Goal: Download file/media

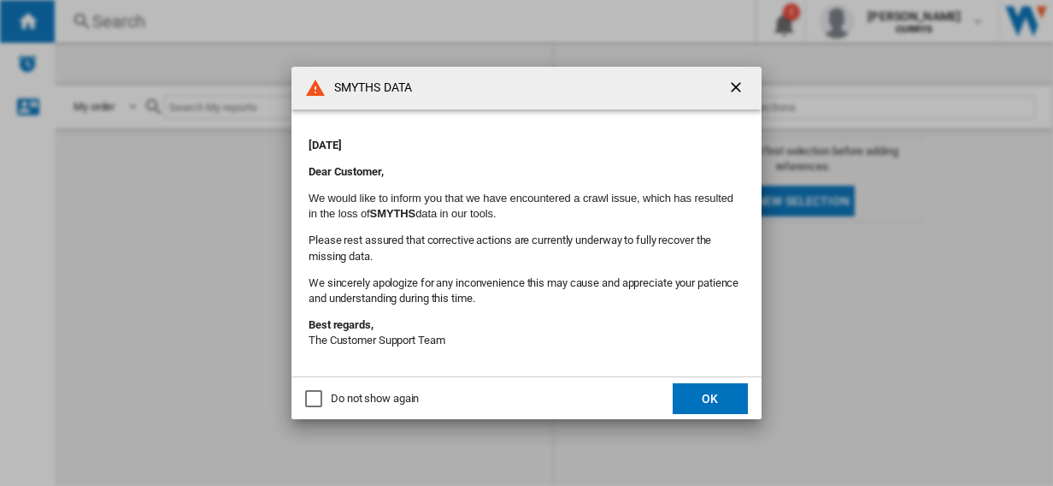
click at [314, 397] on div "Do not show again" at bounding box center [313, 398] width 17 height 17
click at [713, 397] on button "OK" at bounding box center [710, 398] width 75 height 31
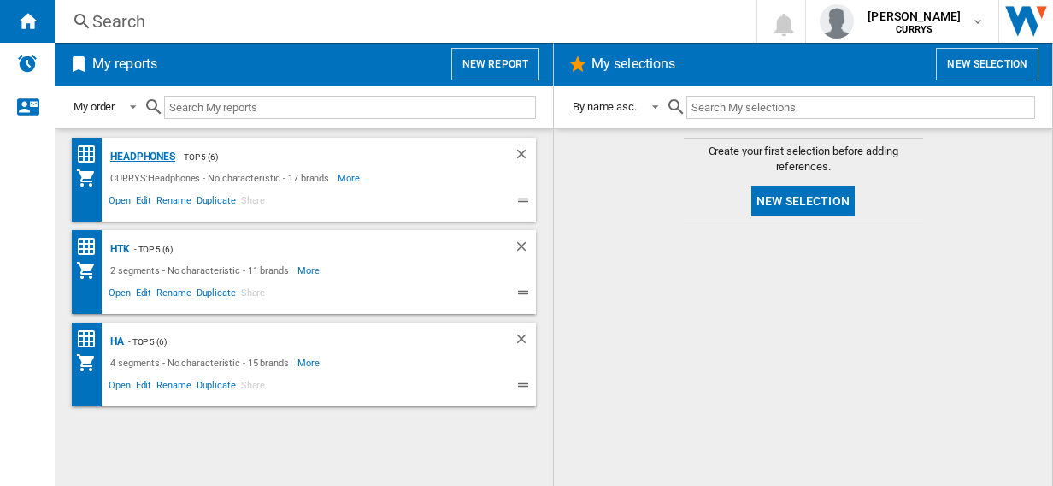
click at [147, 153] on div "Headphones" at bounding box center [140, 156] width 69 height 21
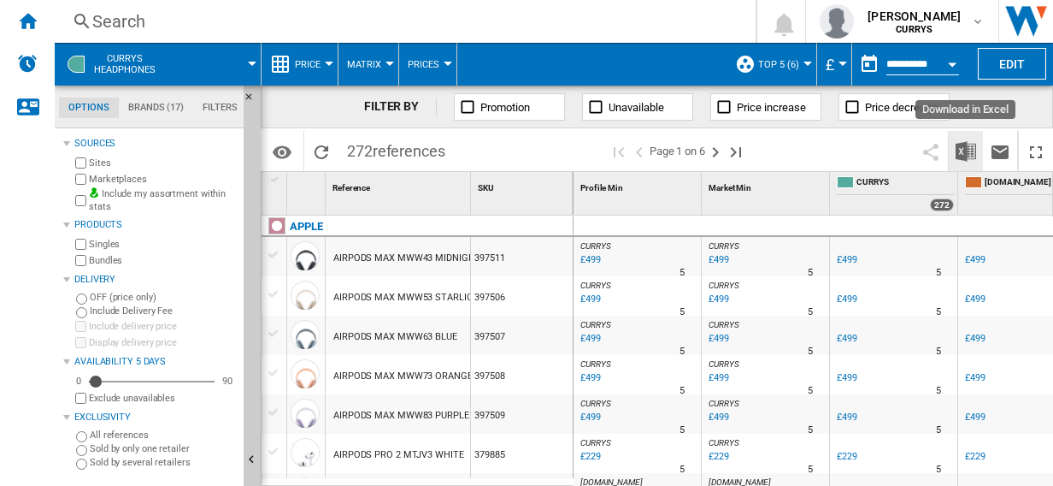
click at [961, 148] on img "Download in Excel" at bounding box center [966, 151] width 21 height 21
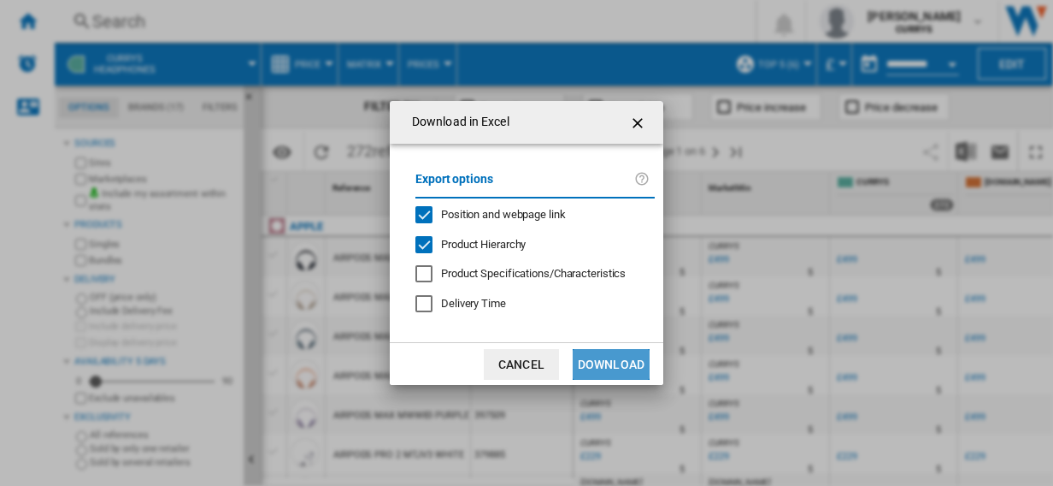
click at [629, 361] on button "Download" at bounding box center [611, 364] width 77 height 31
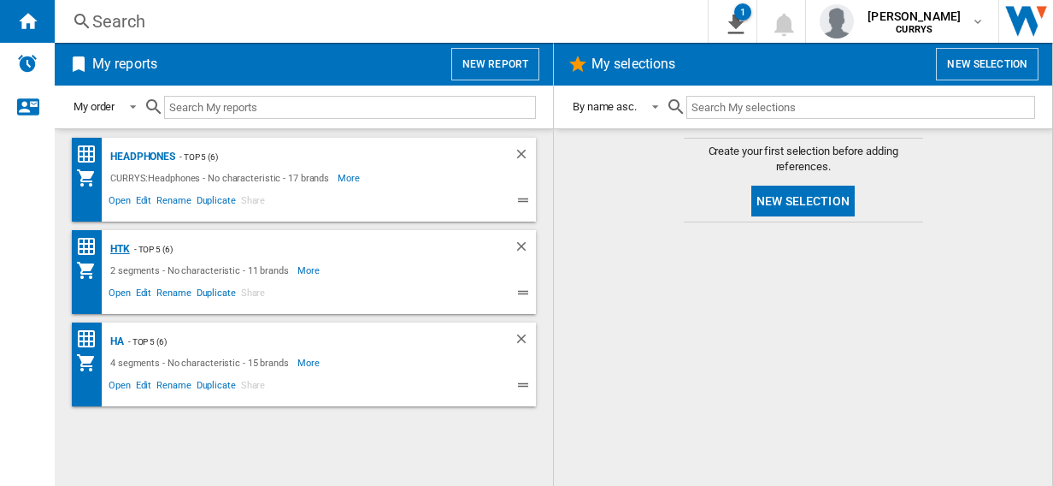
click at [124, 247] on div "HTK" at bounding box center [118, 249] width 24 height 21
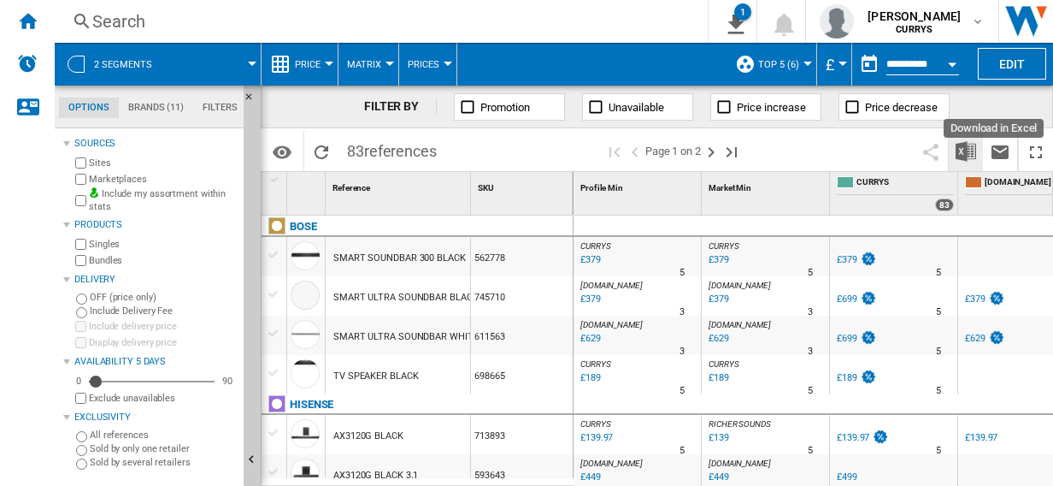
click at [965, 153] on img "Download in Excel" at bounding box center [966, 151] width 21 height 21
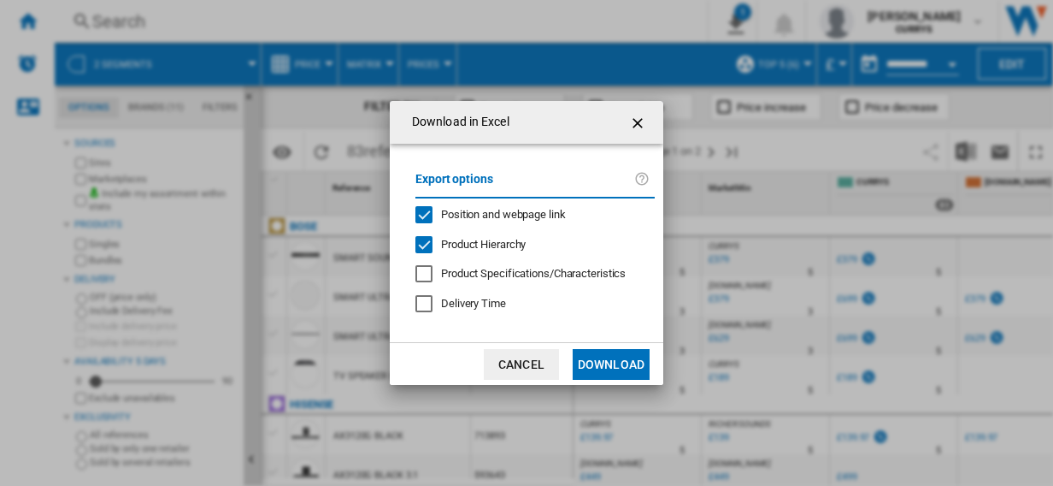
click at [622, 358] on button "Download" at bounding box center [611, 364] width 77 height 31
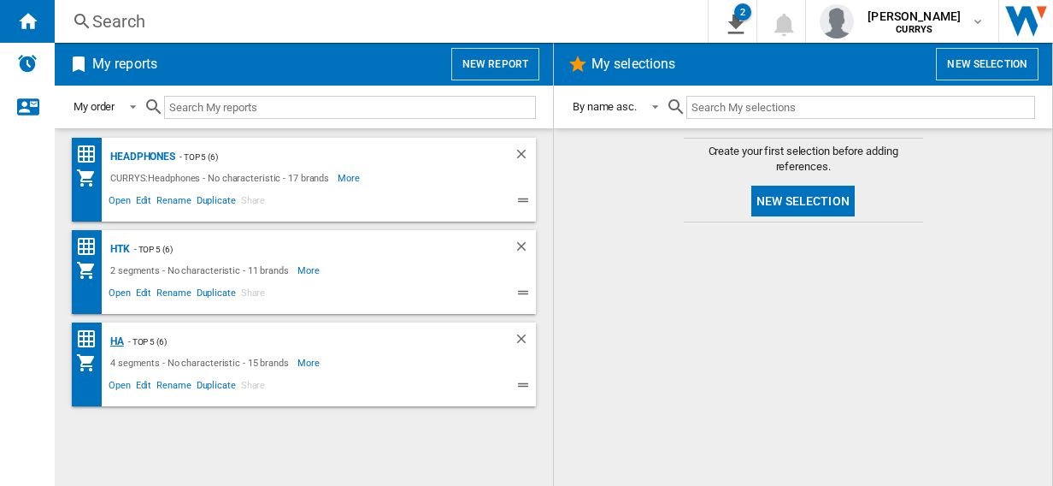
click at [116, 339] on div "HA" at bounding box center [115, 341] width 18 height 21
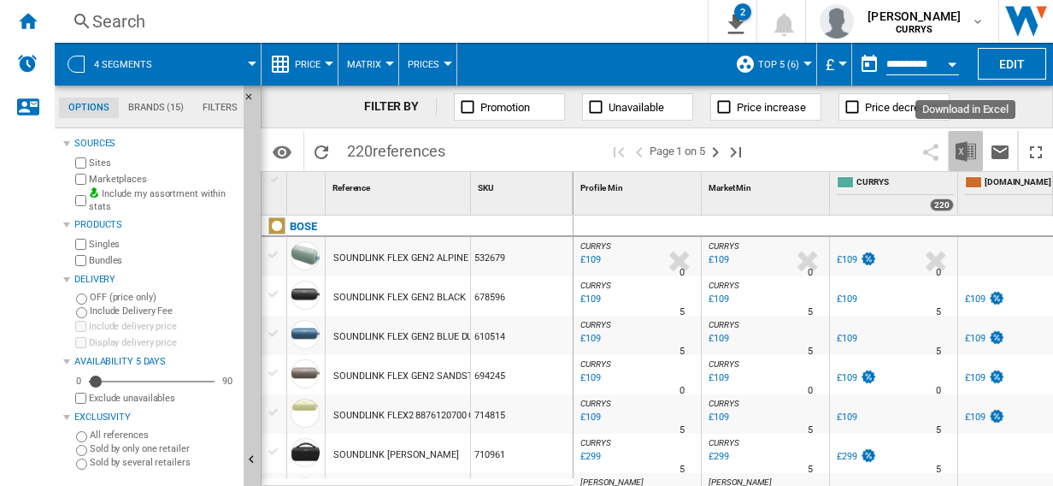
click at [966, 145] on img "Download in Excel" at bounding box center [966, 151] width 21 height 21
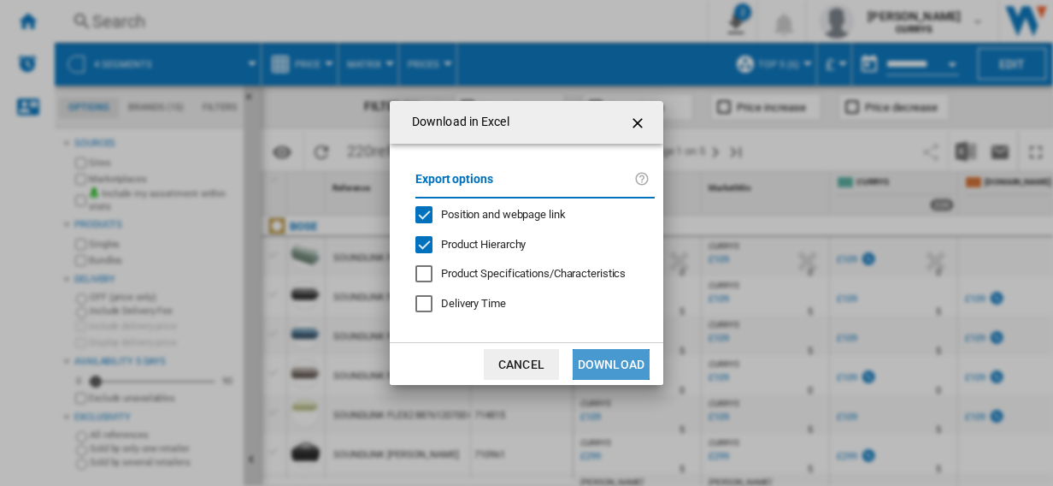
click at [623, 363] on button "Download" at bounding box center [611, 364] width 77 height 31
